Goal: Task Accomplishment & Management: Manage account settings

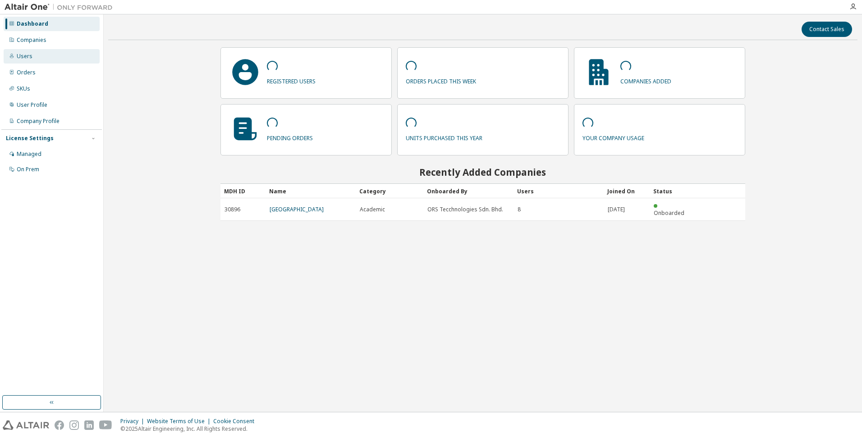
click at [23, 54] on div "Users" at bounding box center [25, 56] width 16 height 7
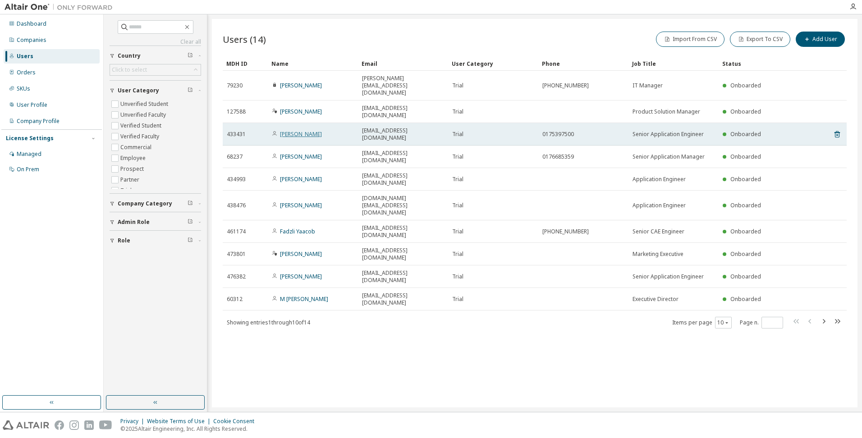
click at [306, 130] on link "[PERSON_NAME]" at bounding box center [301, 134] width 42 height 8
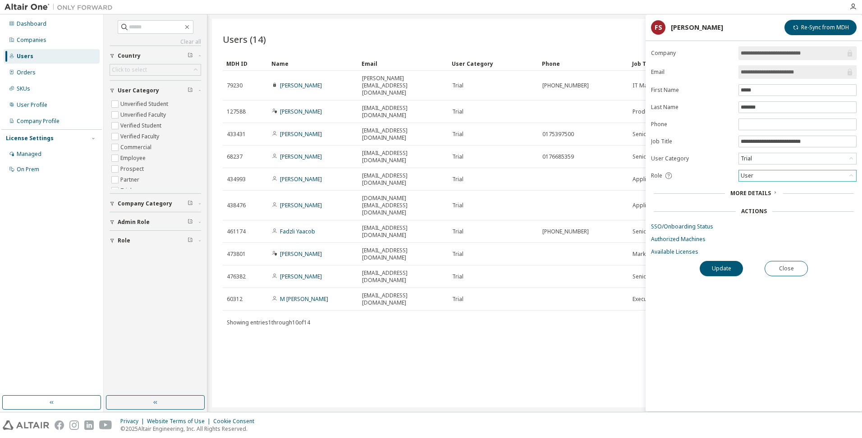
click at [834, 179] on div "User" at bounding box center [797, 175] width 117 height 11
click at [807, 188] on li "Admin" at bounding box center [796, 188] width 115 height 12
click at [722, 265] on button "Update" at bounding box center [720, 268] width 43 height 15
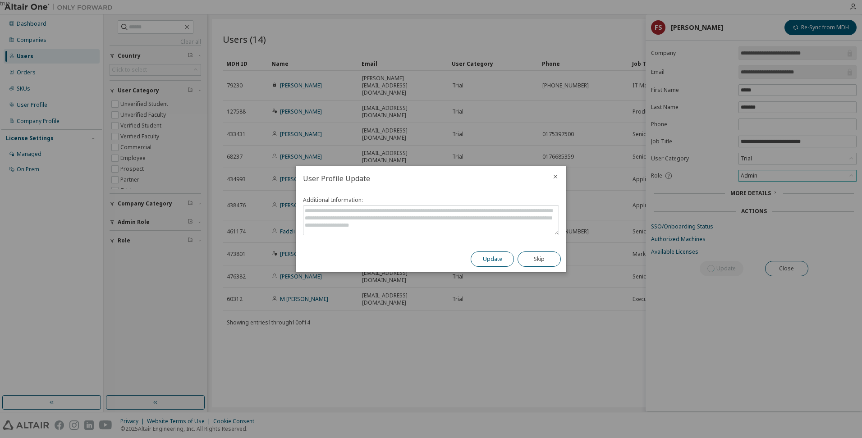
click at [480, 259] on button "Update" at bounding box center [491, 258] width 43 height 15
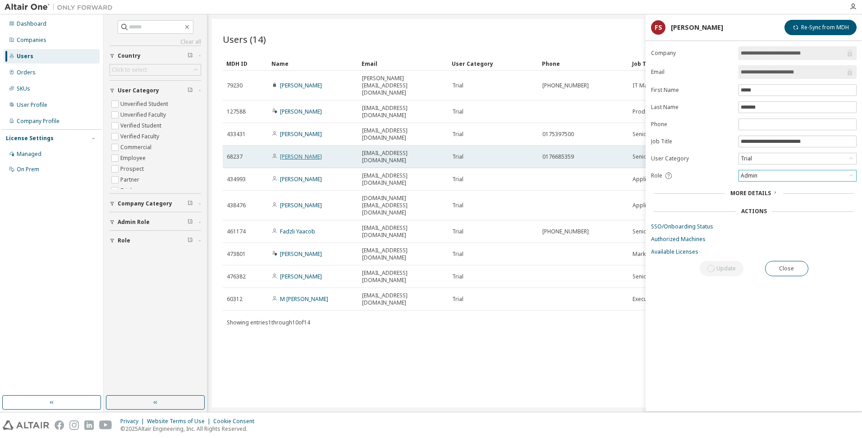
click at [299, 153] on link "sharifah zawanah syed ibrahim" at bounding box center [301, 157] width 42 height 8
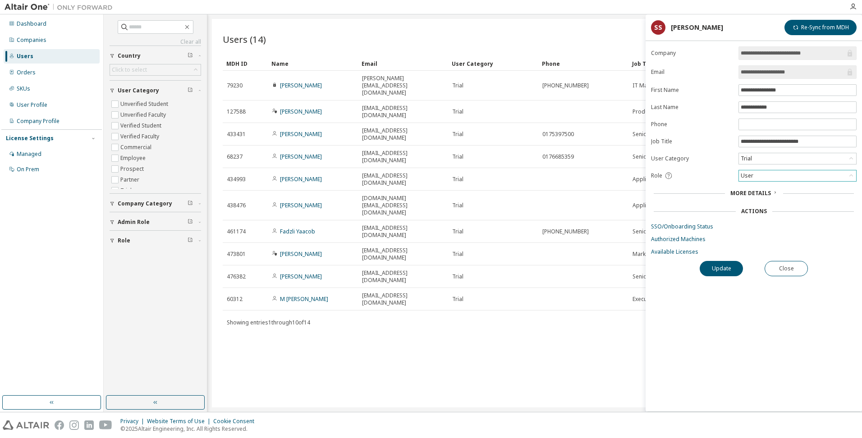
click at [817, 174] on div "User" at bounding box center [797, 175] width 117 height 11
click at [762, 189] on li "Admin" at bounding box center [796, 188] width 115 height 12
click at [722, 267] on button "Update" at bounding box center [720, 268] width 43 height 15
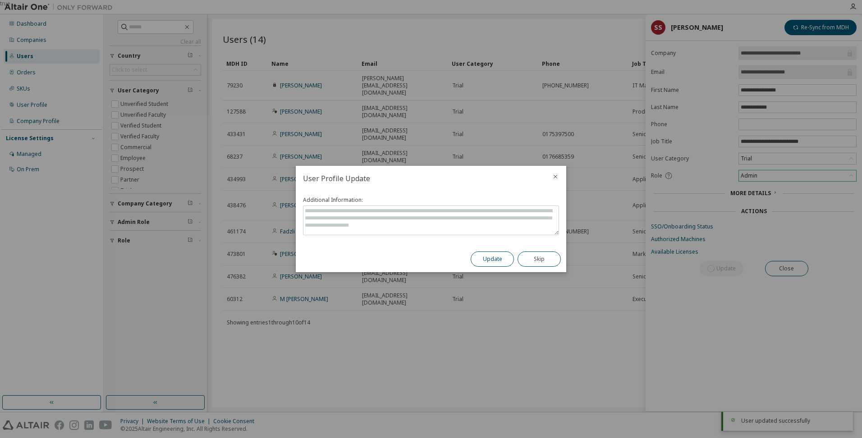
click at [493, 258] on button "Update" at bounding box center [491, 258] width 43 height 15
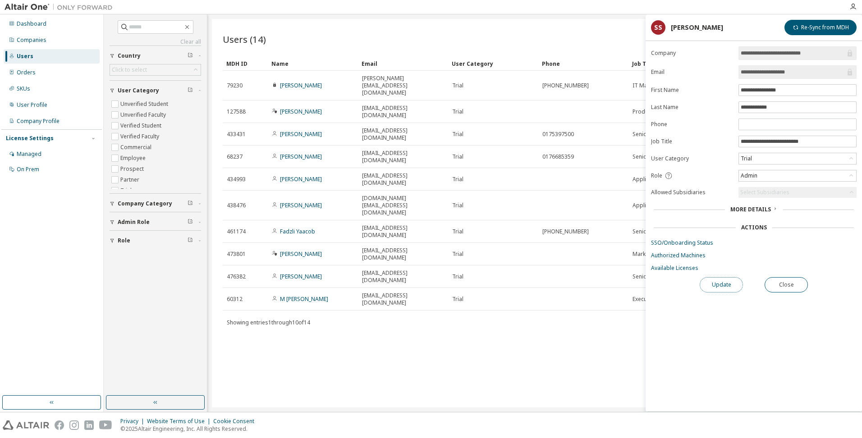
click at [722, 285] on button "Update" at bounding box center [720, 284] width 43 height 15
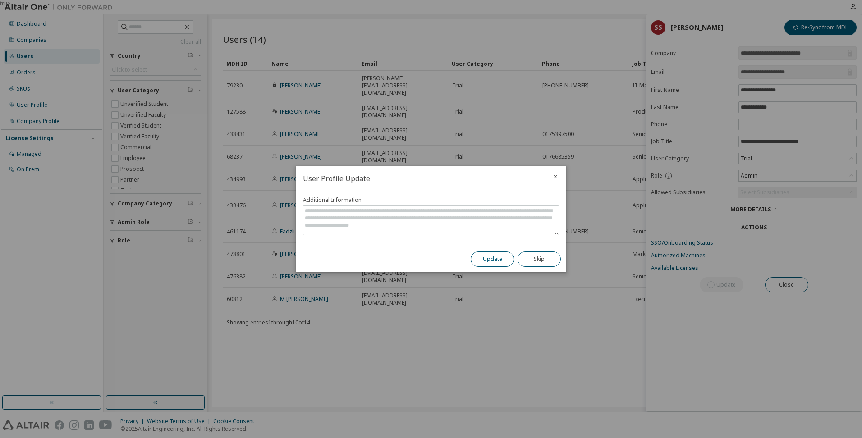
click at [501, 258] on button "Update" at bounding box center [491, 258] width 43 height 15
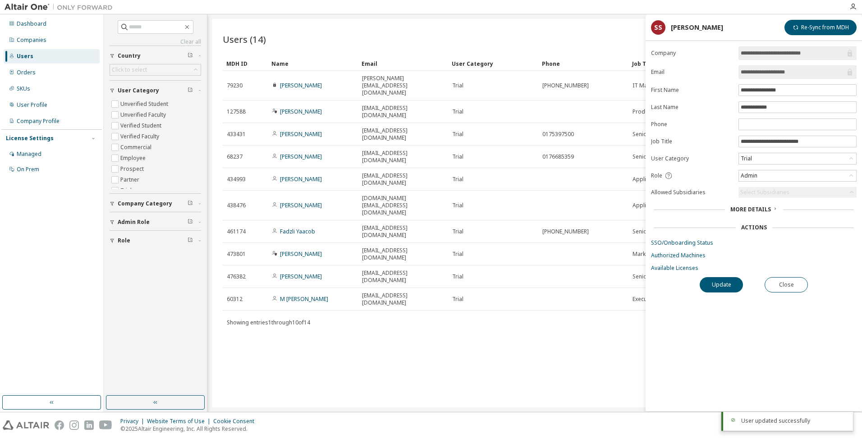
click at [570, 32] on div "Import From CSV Export To CSV Add User" at bounding box center [690, 39] width 312 height 19
click at [370, 290] on div "Users (14) Import From CSV Export To CSV Add User Clear Load Save Save As Field…" at bounding box center [534, 213] width 645 height 388
click at [793, 283] on button "Close" at bounding box center [785, 284] width 43 height 15
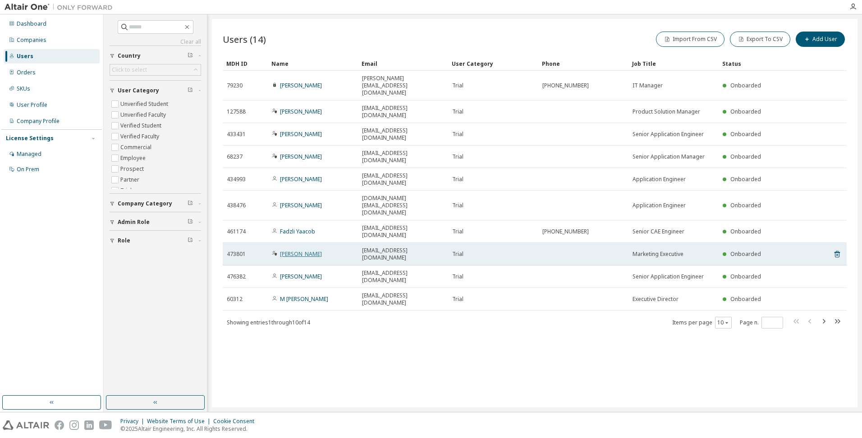
click at [295, 250] on link "[PERSON_NAME]" at bounding box center [301, 254] width 42 height 8
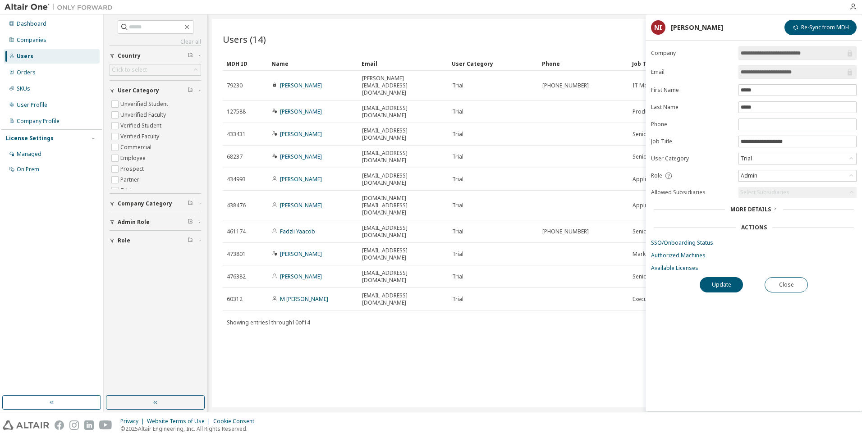
click at [766, 210] on span "More Details" at bounding box center [750, 209] width 41 height 8
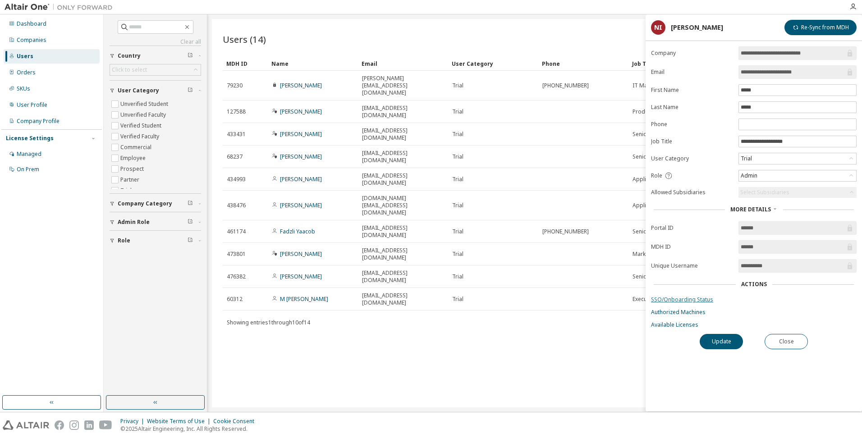
click at [693, 298] on link "SSO/Onboarding Status" at bounding box center [753, 299] width 205 height 7
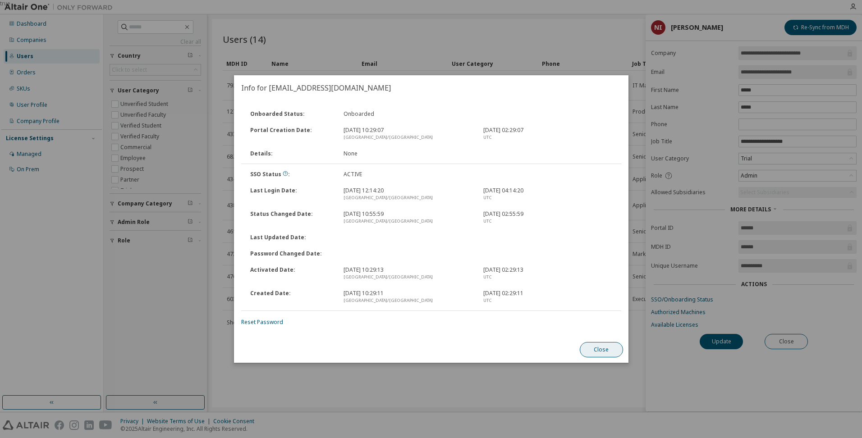
click at [602, 347] on button "Close" at bounding box center [600, 349] width 43 height 15
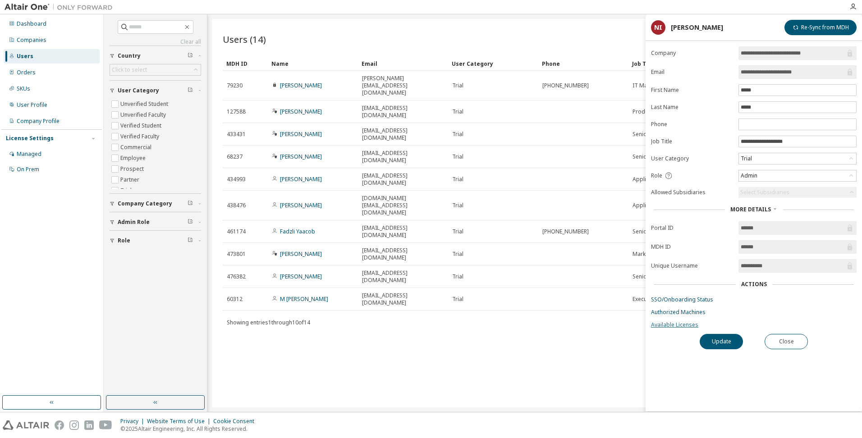
click at [678, 324] on link "Available Licenses" at bounding box center [753, 324] width 205 height 7
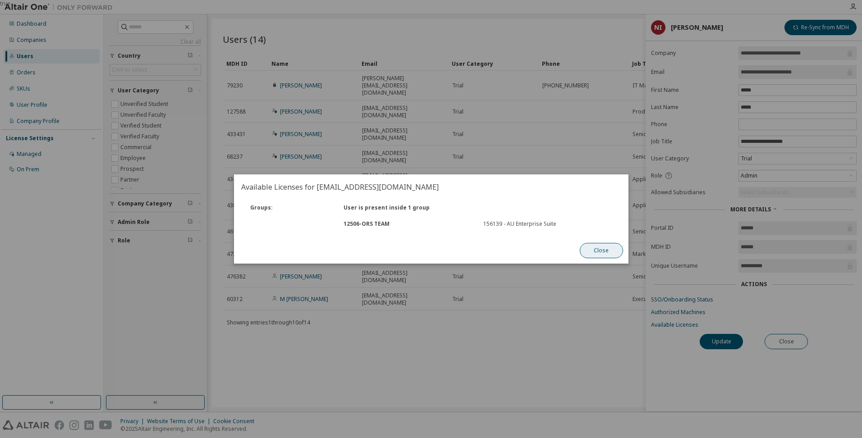
click at [593, 248] on button "Close" at bounding box center [600, 250] width 43 height 15
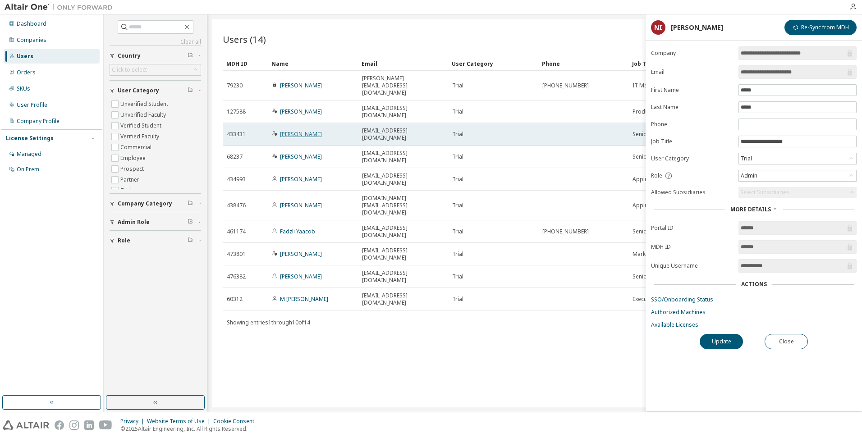
click at [303, 130] on link "Farid Syazwan" at bounding box center [301, 134] width 42 height 8
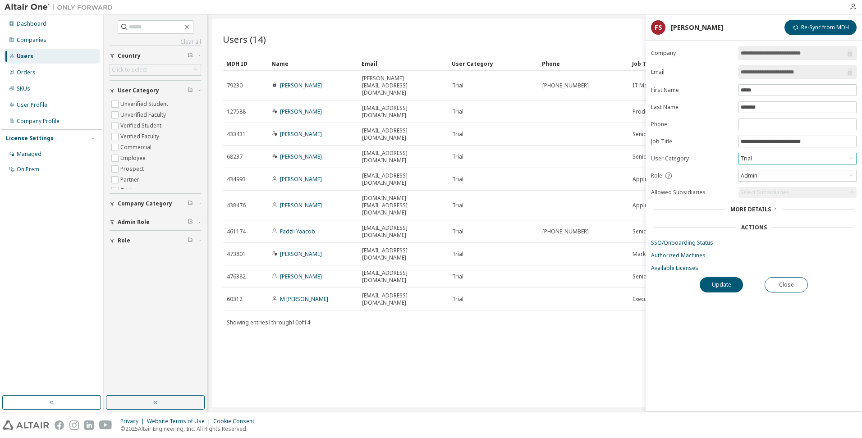
click at [777, 158] on div "Trial" at bounding box center [797, 158] width 117 height 11
click at [829, 247] on form "**********" at bounding box center [753, 158] width 205 height 225
click at [687, 241] on link "SSO/Onboarding Status" at bounding box center [753, 242] width 205 height 7
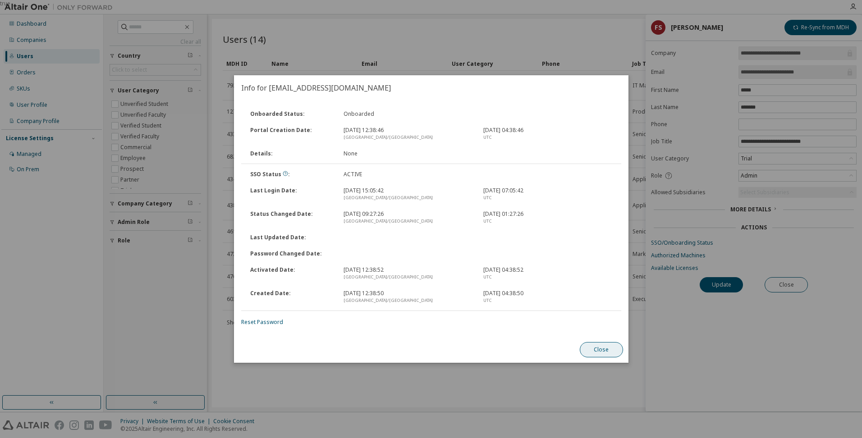
click at [611, 347] on button "Close" at bounding box center [600, 349] width 43 height 15
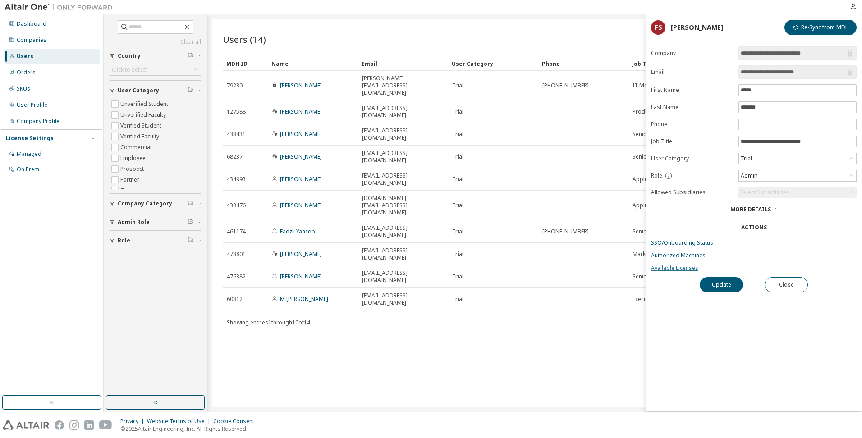
click at [667, 268] on link "Available Licenses" at bounding box center [753, 268] width 205 height 7
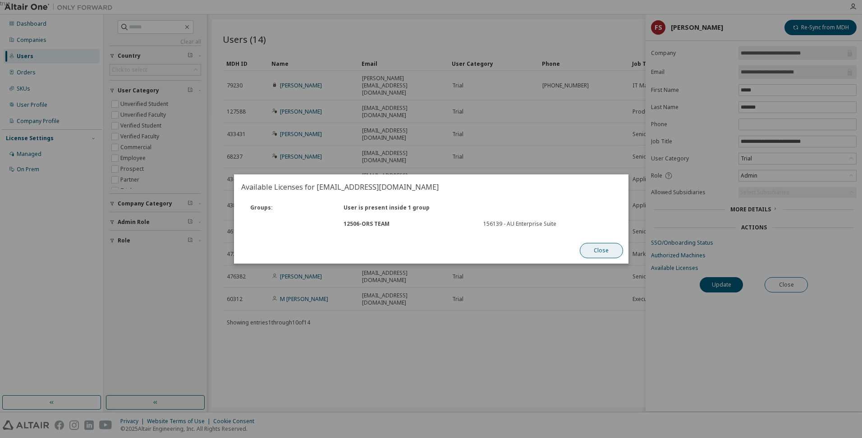
click at [607, 251] on button "Close" at bounding box center [600, 250] width 43 height 15
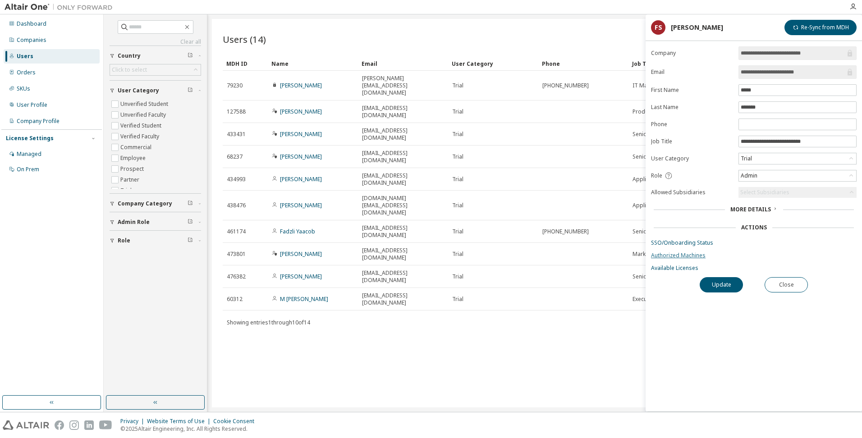
click at [683, 259] on link "Authorized Machines" at bounding box center [753, 255] width 205 height 7
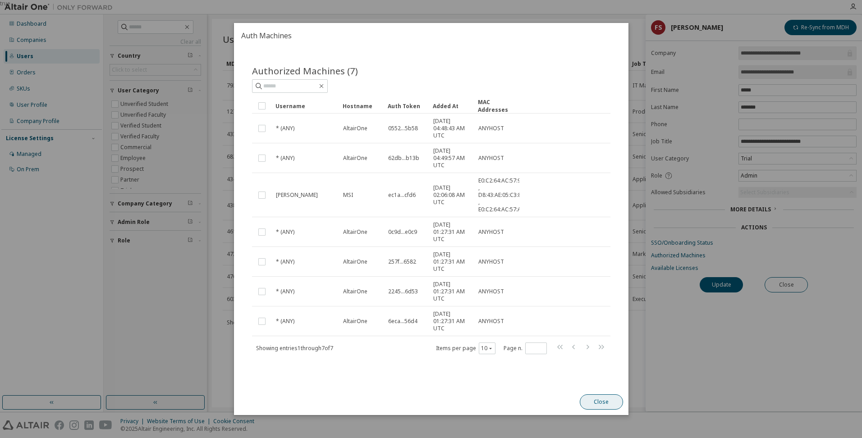
click at [600, 403] on button "Close" at bounding box center [600, 401] width 43 height 15
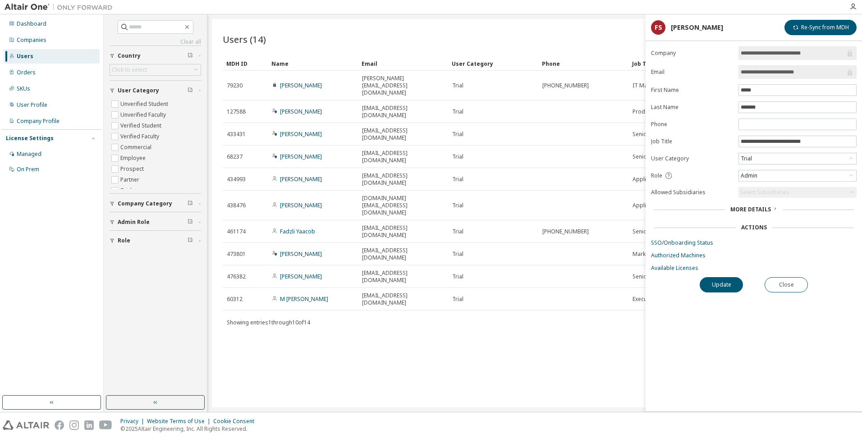
click at [750, 212] on span "More Details" at bounding box center [750, 209] width 41 height 8
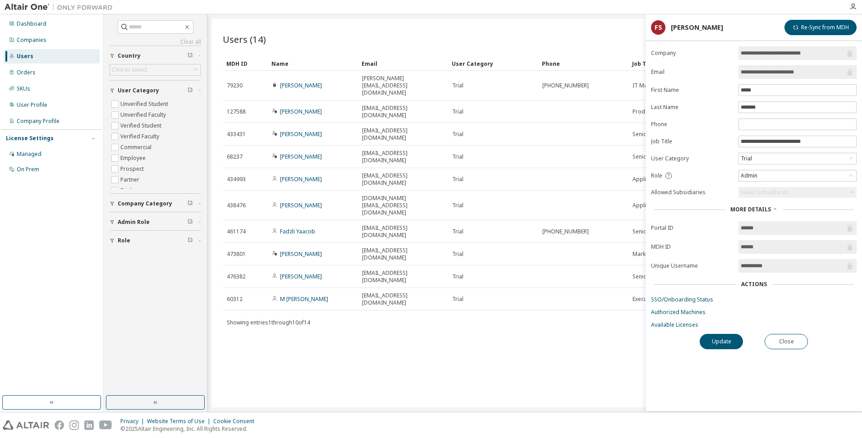
click at [532, 304] on div "Users (14) Import From CSV Export To CSV Add User Clear Load Save Save As Field…" at bounding box center [534, 213] width 645 height 388
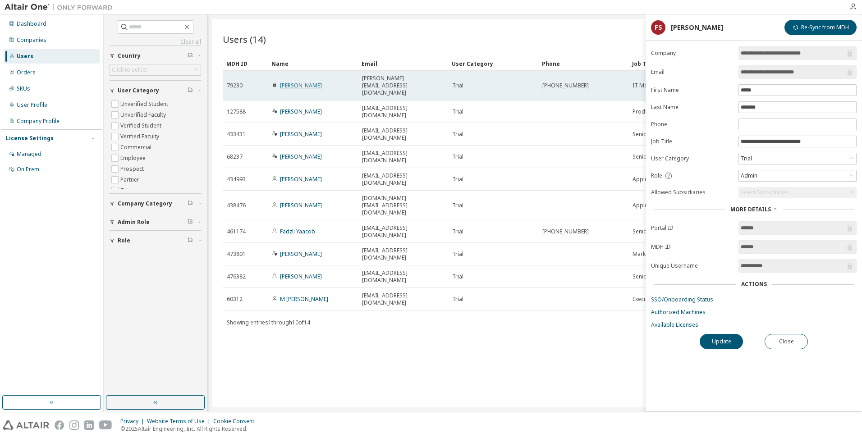
click at [312, 82] on link "hafizal hamdan" at bounding box center [301, 86] width 42 height 8
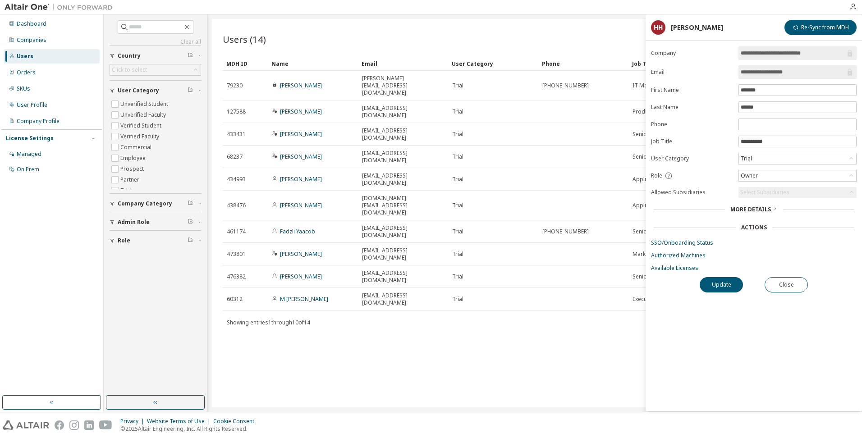
click at [504, 328] on div "Users (14) Import From CSV Export To CSV Add User Clear Load Save Save As Field…" at bounding box center [534, 213] width 645 height 388
click at [754, 209] on span "More Details" at bounding box center [750, 209] width 41 height 8
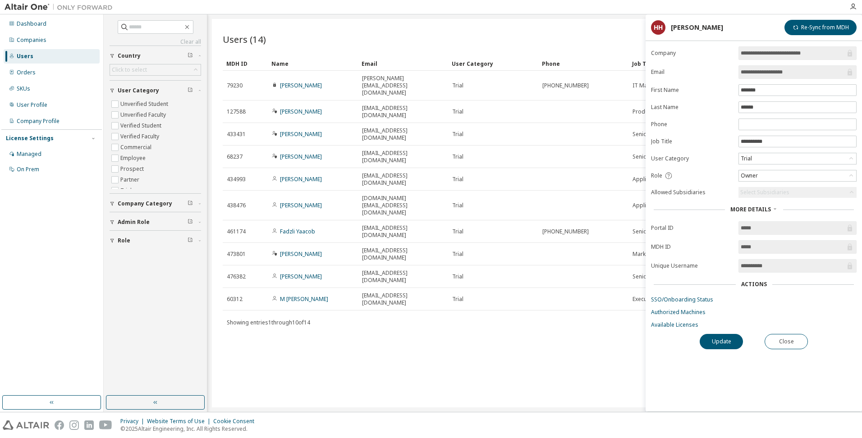
click at [754, 209] on span "More Details" at bounding box center [750, 209] width 41 height 8
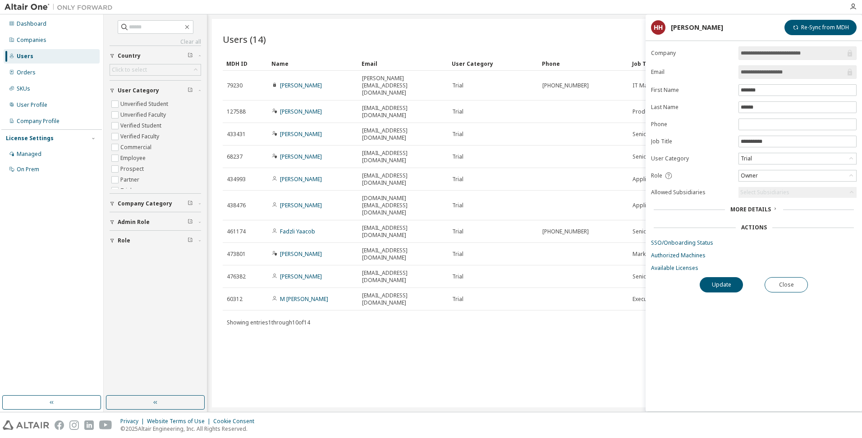
click at [113, 215] on button "Admin Role" at bounding box center [154, 222] width 91 height 20
click at [141, 220] on span "Admin Role" at bounding box center [134, 222] width 32 height 7
click at [141, 221] on span "Admin Role" at bounding box center [134, 222] width 32 height 7
click at [117, 240] on div "button" at bounding box center [113, 240] width 8 height 5
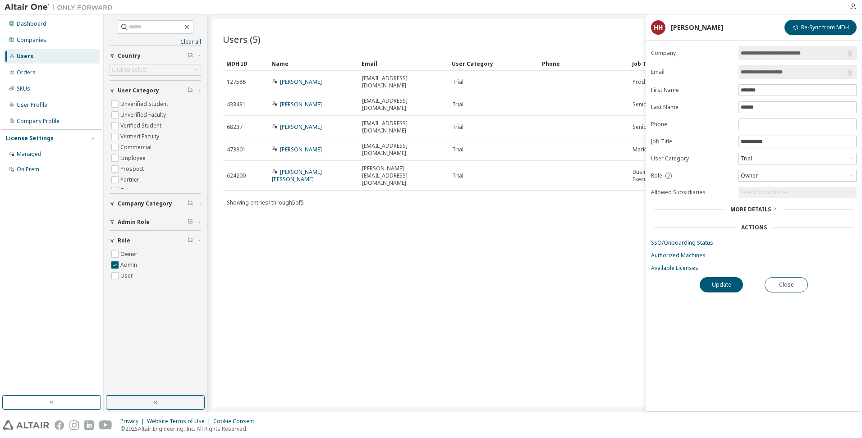
click at [599, 242] on div "Users (5) Import From CSV Export To CSV Add User Clear Load Save Save As Field …" at bounding box center [534, 213] width 645 height 388
click at [786, 283] on button "Close" at bounding box center [785, 284] width 43 height 15
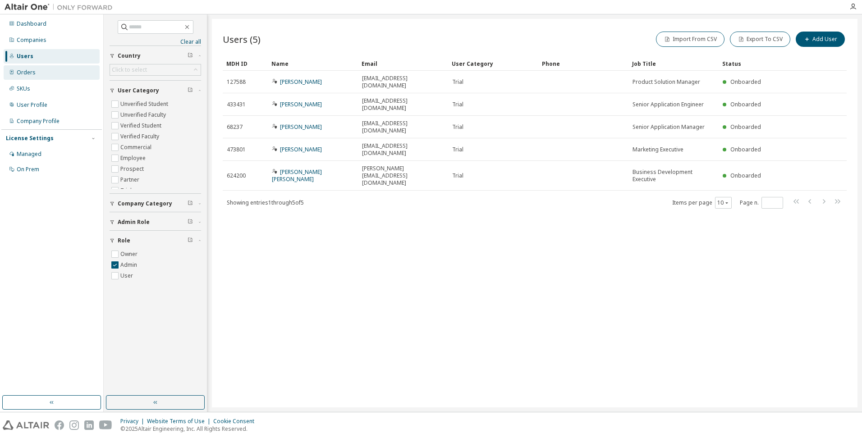
click at [75, 76] on div "Orders" at bounding box center [52, 72] width 96 height 14
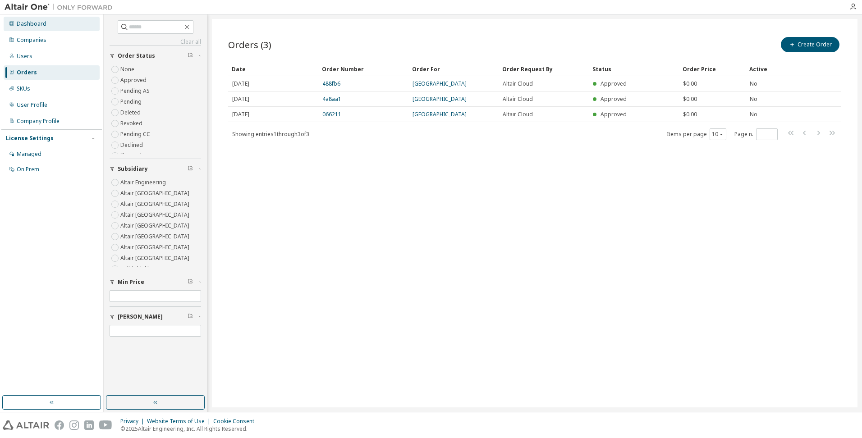
click at [39, 28] on div "Dashboard" at bounding box center [52, 24] width 96 height 14
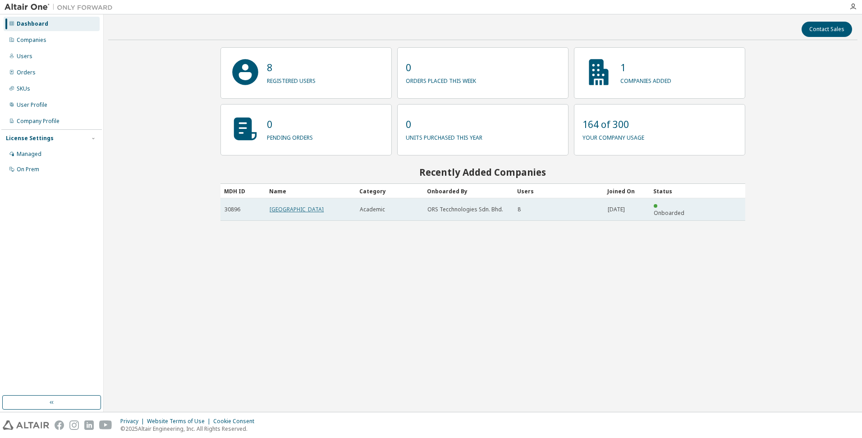
click at [324, 207] on link "Universiti Malaysia Terengganu" at bounding box center [296, 209] width 54 height 8
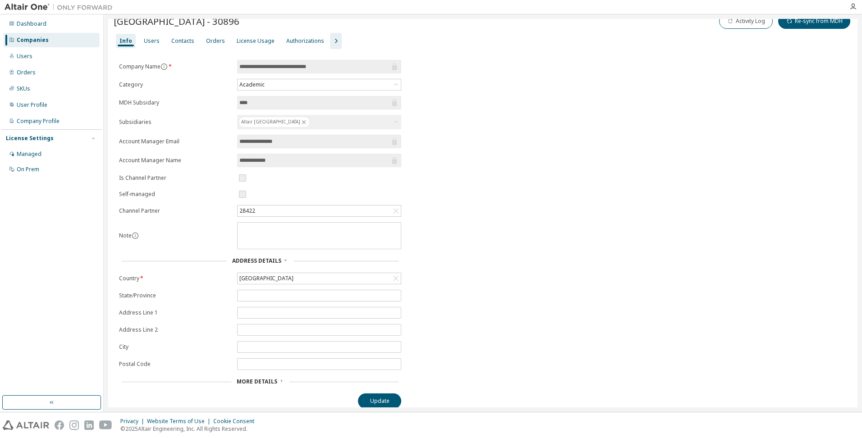
scroll to position [19, 0]
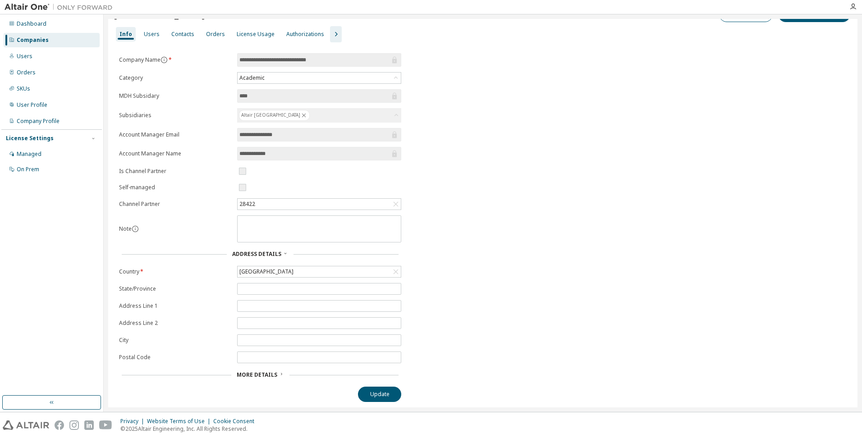
click at [150, 176] on form "**********" at bounding box center [260, 217] width 282 height 328
click at [178, 169] on label "Is Channel Partner" at bounding box center [175, 171] width 113 height 7
click at [152, 33] on div "Users" at bounding box center [152, 34] width 16 height 7
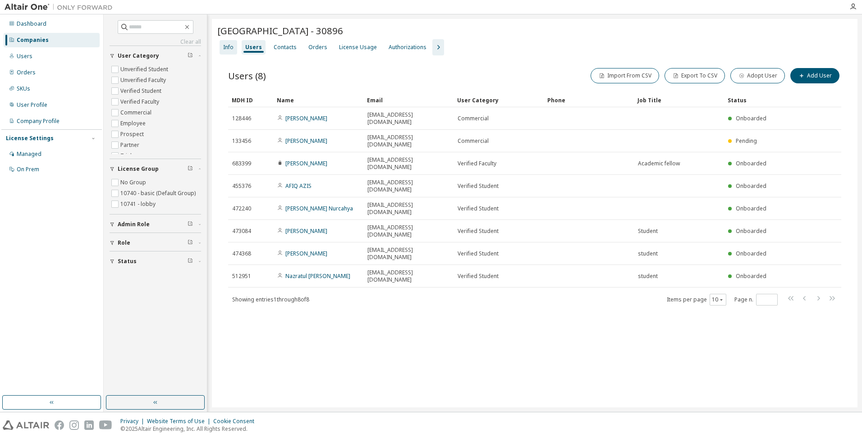
click at [227, 49] on div "Info" at bounding box center [228, 47] width 10 height 7
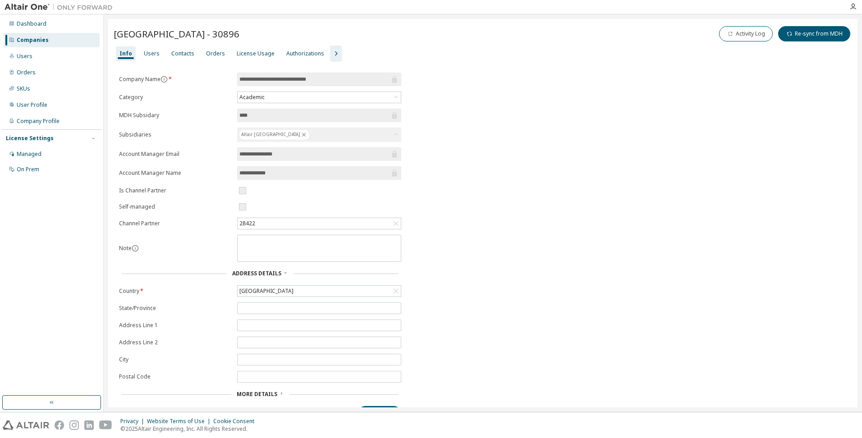
click at [161, 185] on form "**********" at bounding box center [260, 237] width 282 height 328
click at [24, 55] on div "Users" at bounding box center [25, 56] width 16 height 7
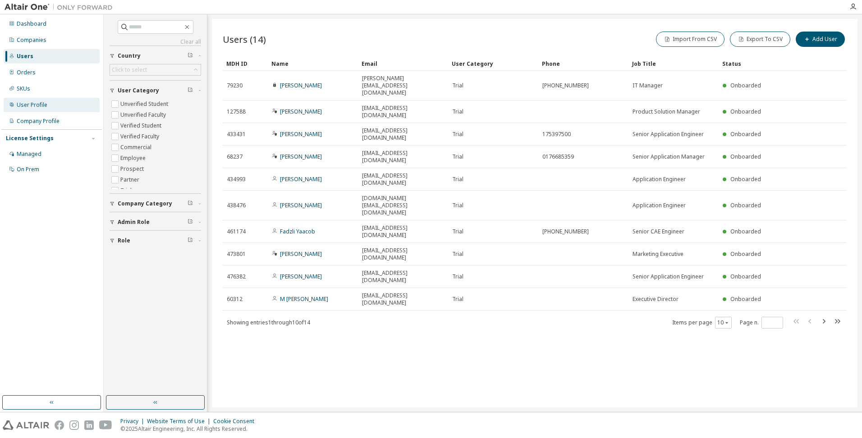
click at [28, 107] on div "User Profile" at bounding box center [32, 104] width 31 height 7
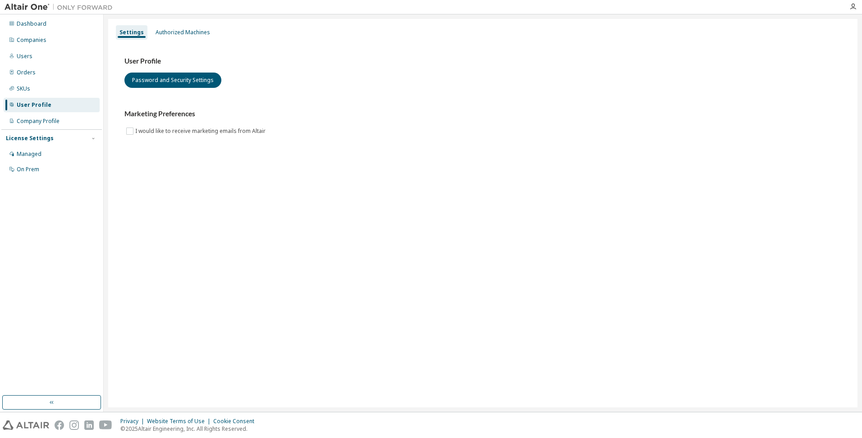
click at [129, 31] on div "Settings" at bounding box center [131, 32] width 24 height 7
click at [178, 85] on button "Password and Security Settings" at bounding box center [172, 80] width 97 height 15
click at [52, 123] on div "Company Profile" at bounding box center [38, 121] width 43 height 7
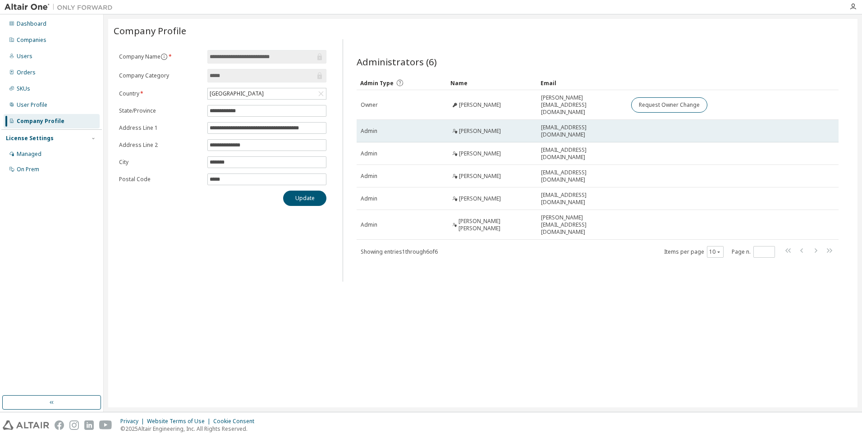
click at [474, 128] on span "ahmad syafiq ahmad iqbal" at bounding box center [480, 131] width 42 height 7
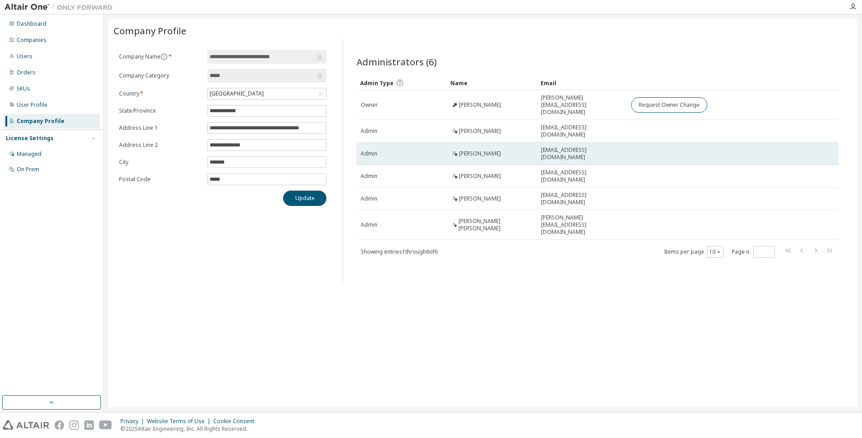
click at [473, 150] on span "Farid Syazwan" at bounding box center [480, 153] width 42 height 7
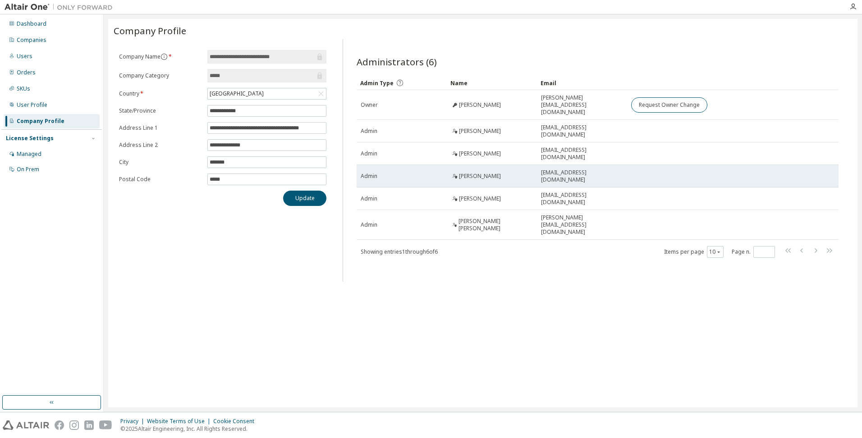
click at [478, 173] on span "sharifah zawanah syed ibrahim" at bounding box center [480, 176] width 42 height 7
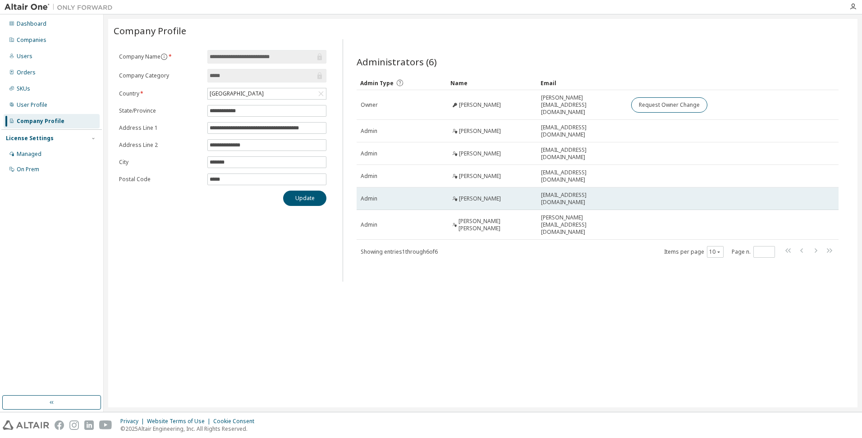
click at [475, 187] on td "Nurul Izzah" at bounding box center [492, 198] width 90 height 23
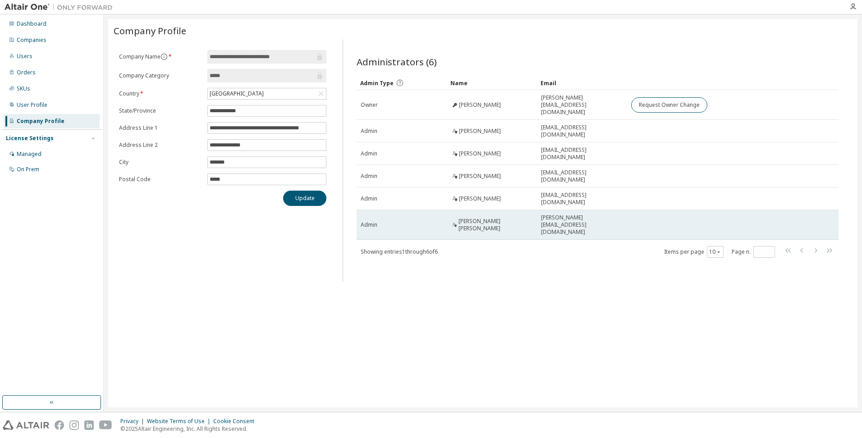
click at [477, 210] on td "Dian Mohd Noor" at bounding box center [492, 225] width 90 height 30
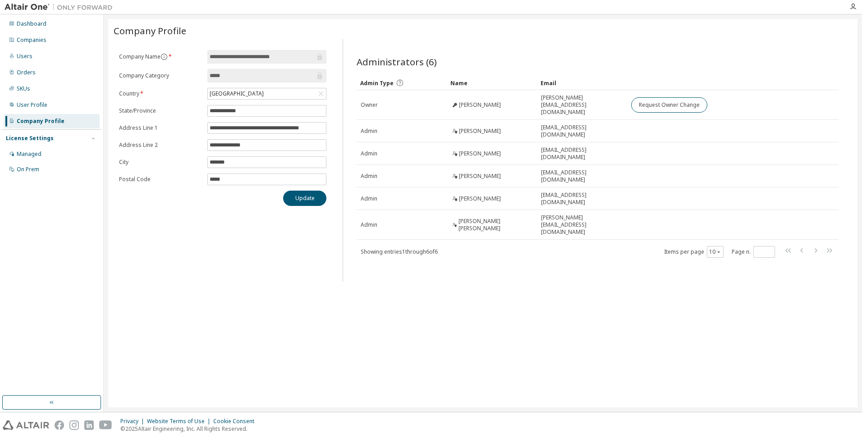
click at [538, 300] on div "**********" at bounding box center [482, 213] width 749 height 388
click at [524, 297] on div "**********" at bounding box center [482, 213] width 749 height 388
click at [489, 257] on div "Administrators (6) Clear Load Save Save As Field Operator Value Select filter S…" at bounding box center [597, 163] width 503 height 237
click at [186, 315] on div "**********" at bounding box center [482, 213] width 749 height 388
